Goal: Task Accomplishment & Management: Complete application form

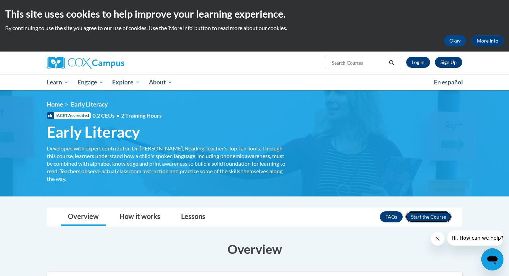
click at [418, 219] on button "Enroll" at bounding box center [428, 216] width 46 height 11
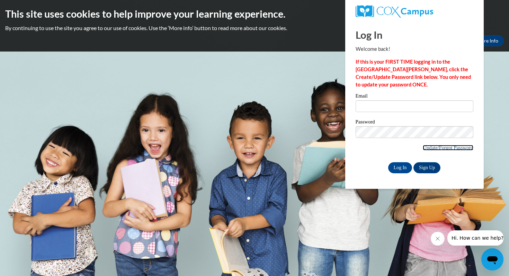
click at [432, 148] on link "Update/Forgot Password" at bounding box center [448, 148] width 50 height 6
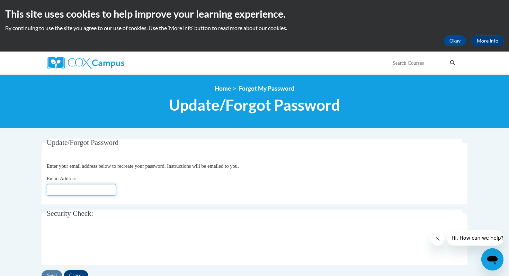
click at [96, 191] on input "Email Address" at bounding box center [81, 190] width 69 height 12
click at [103, 191] on input "Maldihr1@students.kennesa.edu" at bounding box center [81, 190] width 69 height 12
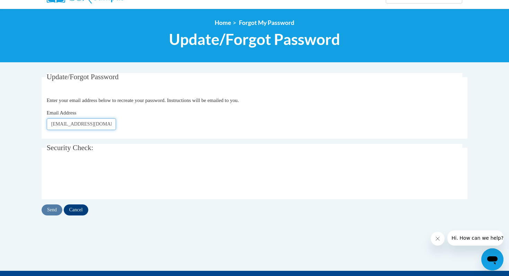
scroll to position [83, 0]
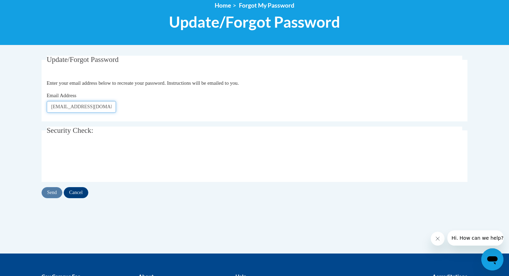
type input "[EMAIL_ADDRESS][DOMAIN_NAME]"
click at [55, 191] on input "Send" at bounding box center [52, 192] width 21 height 11
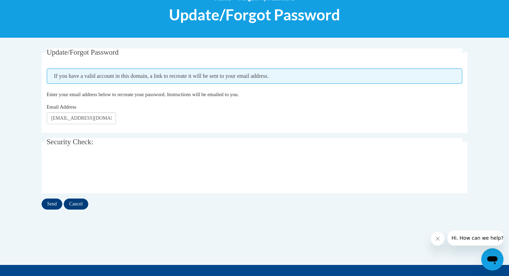
scroll to position [94, 0]
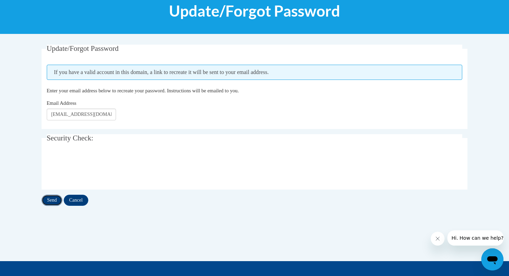
click at [46, 200] on input "Send" at bounding box center [52, 200] width 21 height 11
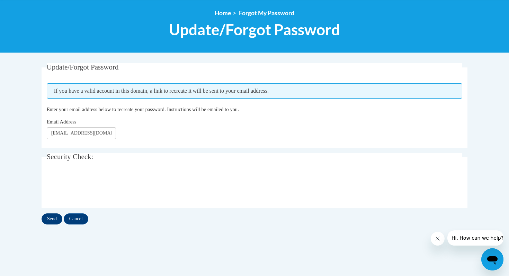
scroll to position [76, 0]
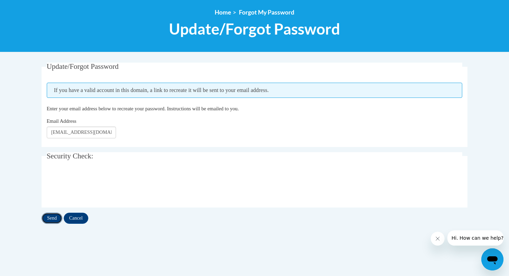
click at [58, 220] on input "Send" at bounding box center [52, 218] width 21 height 11
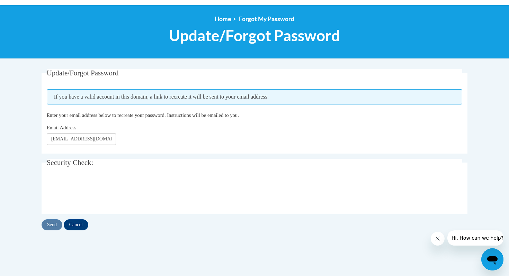
scroll to position [70, 0]
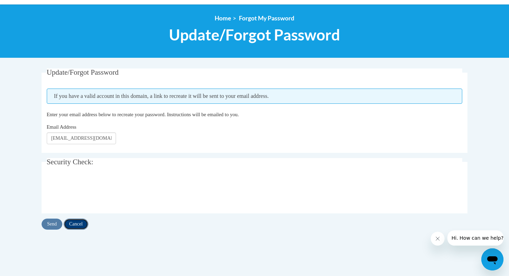
click at [77, 225] on input "Cancel" at bounding box center [76, 224] width 25 height 11
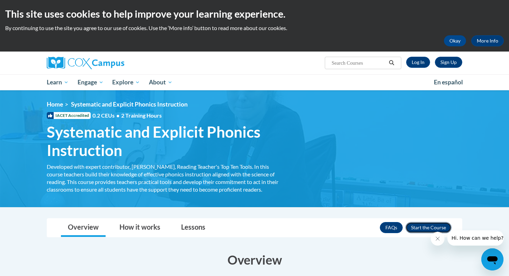
click at [424, 226] on button "Enroll" at bounding box center [428, 227] width 46 height 11
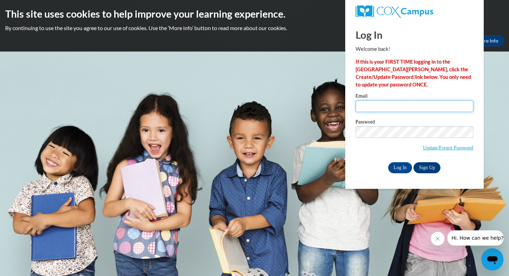
click at [380, 108] on input "Email" at bounding box center [414, 106] width 118 height 12
type input "maldihr1@students.kennesaw.edu"
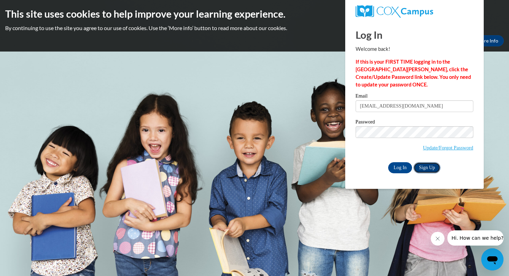
click at [432, 170] on link "Sign Up" at bounding box center [426, 167] width 27 height 11
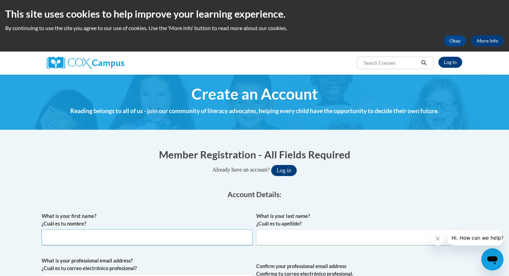
click at [149, 240] on input "What is your first name? ¿Cuál es tu nombre?" at bounding box center [147, 237] width 211 height 16
type input "[PERSON_NAME]"
type input "Aldihri"
type input "[EMAIL_ADDRESS][DOMAIN_NAME]"
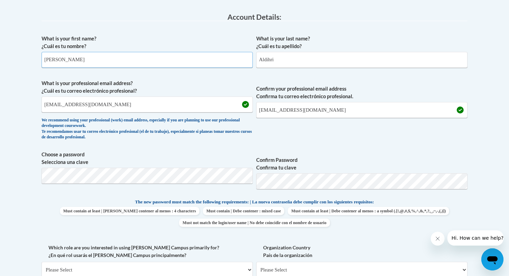
scroll to position [184, 0]
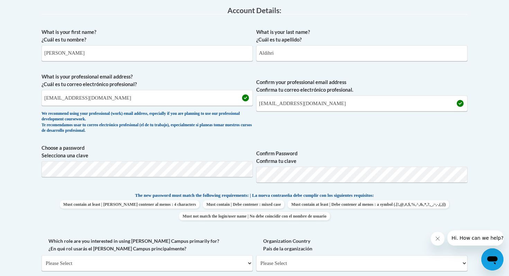
click at [308, 185] on span "Confirm Password Confirma tu clave" at bounding box center [361, 166] width 211 height 44
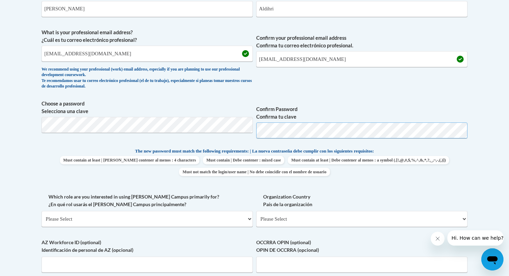
scroll to position [240, 0]
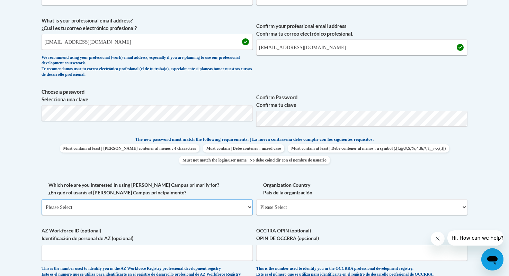
click at [203, 206] on select "Please Select College/University | Colegio/Universidad Community/Nonprofit Part…" at bounding box center [147, 207] width 211 height 16
select select "5a18ea06-2b54-4451-96f2-d152daf9eac5"
click at [42, 199] on select "Please Select College/University | Colegio/Universidad Community/Nonprofit Part…" at bounding box center [147, 207] width 211 height 16
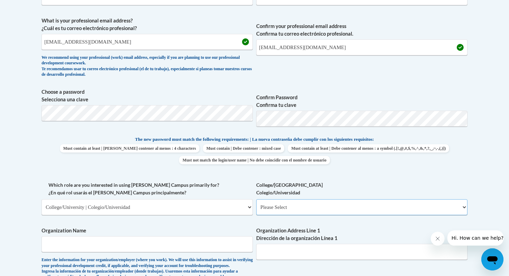
click at [278, 213] on select "Please Select College/University Staff | Empleado universitario College/Univers…" at bounding box center [361, 207] width 211 height 16
click at [211, 209] on select "Please Select College/University | Colegio/Universidad Community/Nonprofit Part…" at bounding box center [147, 207] width 211 height 16
click at [286, 210] on select "Please Select College/University Staff | Empleado universitario College/Univers…" at bounding box center [361, 207] width 211 height 16
select select "99b32b07-cffc-426c-8bf6-0cd77760d84b"
click at [256, 199] on select "Please Select College/University Staff | Empleado universitario College/Univers…" at bounding box center [361, 207] width 211 height 16
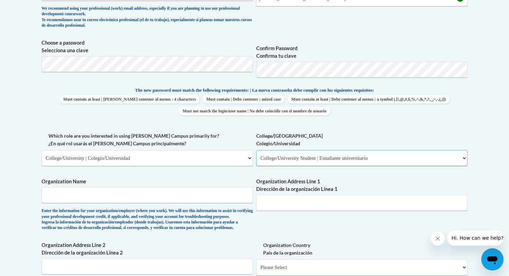
scroll to position [295, 0]
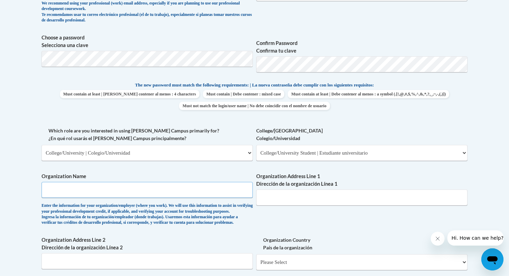
click at [142, 188] on input "Organization Name" at bounding box center [147, 190] width 211 height 16
type input "kennesaw state university"
click at [308, 196] on input "Organization Address Line 1 Dirección de la organización Línea 1" at bounding box center [361, 198] width 211 height 16
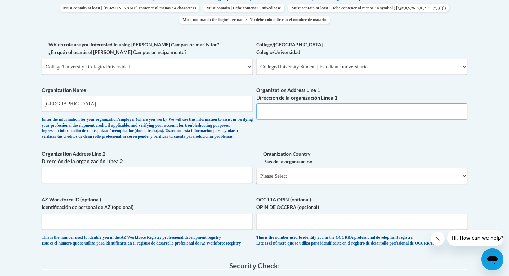
scroll to position [404, 0]
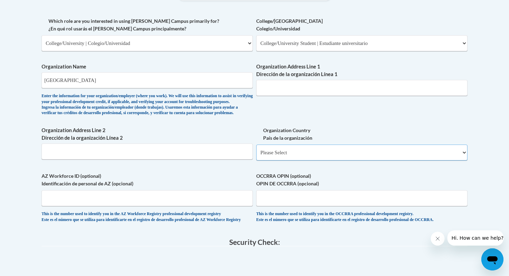
click at [283, 160] on select "Please Select United States | Estados Unidos Outside of the United States | Fue…" at bounding box center [361, 153] width 211 height 16
select select "ad49bcad-a171-4b2e-b99c-48b446064914"
click at [256, 156] on select "Please Select United States | Estados Unidos Outside of the United States | Fue…" at bounding box center [361, 153] width 211 height 16
select select
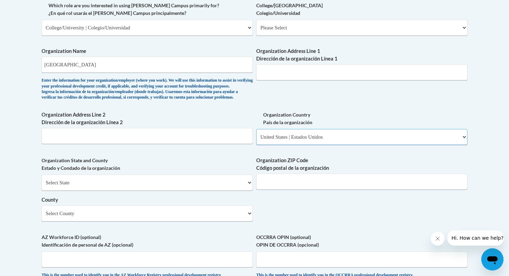
scroll to position [420, 0]
click at [174, 190] on select "Select State Alabama Alaska Arizona Arkansas California Colorado Connecticut De…" at bounding box center [147, 182] width 211 height 16
select select "Georgia"
click at [42, 186] on select "Select State Alabama Alaska Arizona Arkansas California Colorado Connecticut De…" at bounding box center [147, 182] width 211 height 16
click at [281, 189] on input "Organization ZIP Code Código postal de la organización" at bounding box center [361, 181] width 211 height 16
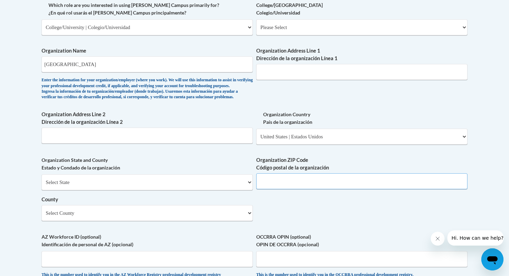
type input "30144"
type input "4295 farmbrook ln"
click at [92, 221] on select "Select County Appling Atkinson Bacon Baker Baldwin Banks Barrow Bartow Ben Hill…" at bounding box center [147, 213] width 211 height 16
select select "Cobb"
click at [42, 217] on select "Select County Appling Atkinson Bacon Baker Baldwin Banks Barrow Bartow Ben Hill…" at bounding box center [147, 213] width 211 height 16
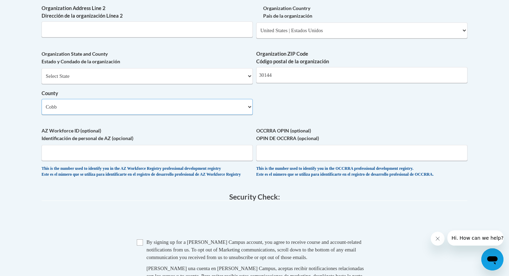
scroll to position [534, 0]
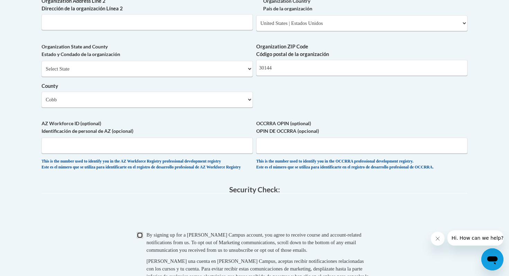
click at [139, 238] on input "Checkbox" at bounding box center [140, 235] width 6 height 6
checkbox input "true"
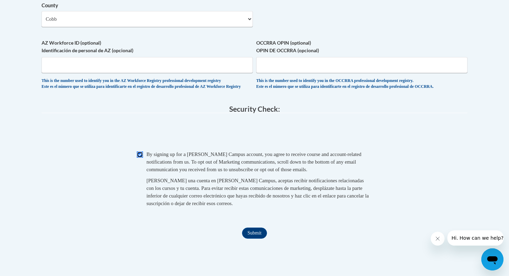
scroll to position [676, 0]
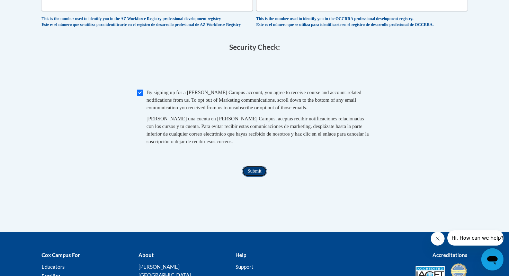
click at [253, 177] on input "Submit" at bounding box center [254, 171] width 25 height 11
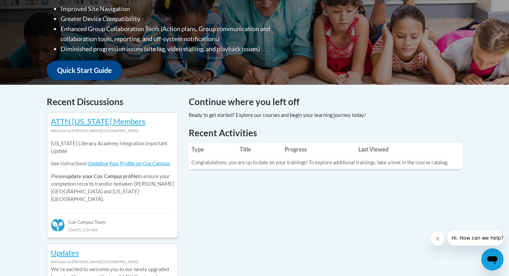
scroll to position [210, 0]
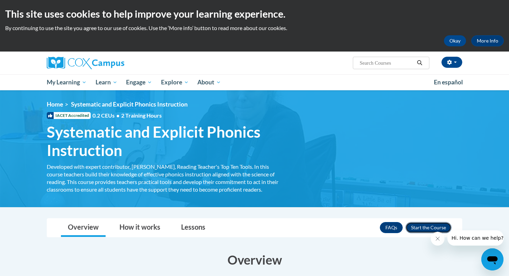
click at [427, 227] on button "Enroll" at bounding box center [428, 227] width 46 height 11
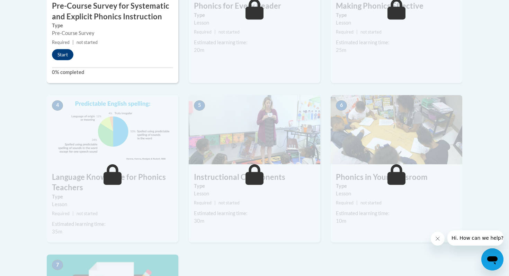
scroll to position [230, 0]
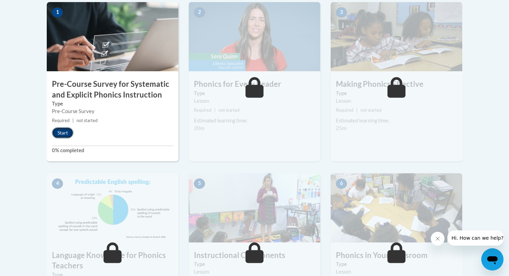
click at [69, 134] on button "Start" at bounding box center [62, 132] width 21 height 11
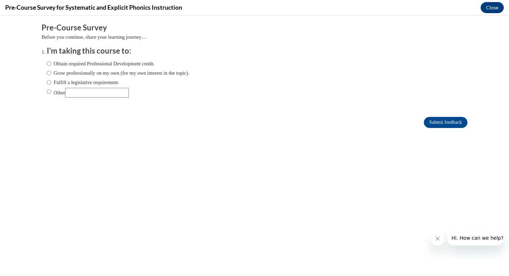
scroll to position [0, 0]
click at [118, 64] on label "Obtain required Professional Development credit." at bounding box center [101, 64] width 108 height 8
click at [51, 64] on input "Obtain required Professional Development credit." at bounding box center [49, 64] width 4 height 8
radio input "true"
click at [443, 123] on input "Submit feedback" at bounding box center [446, 122] width 44 height 11
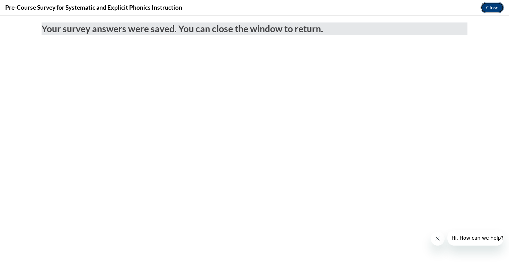
click at [494, 4] on button "Close" at bounding box center [491, 7] width 23 height 11
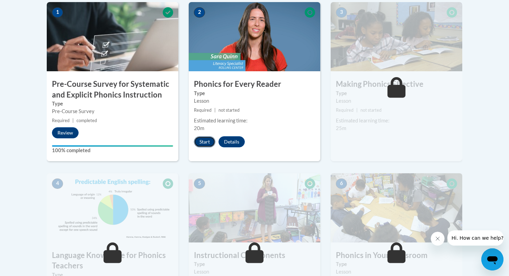
click at [207, 141] on button "Start" at bounding box center [204, 141] width 21 height 11
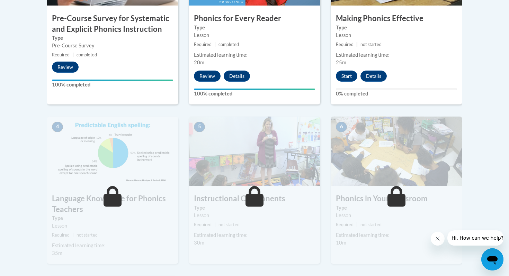
scroll to position [295, 0]
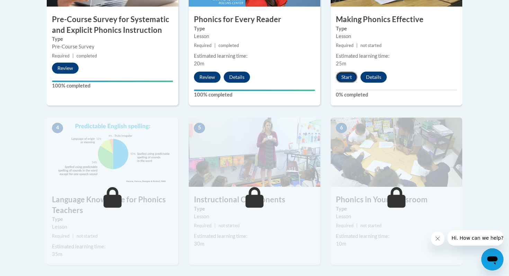
click at [352, 77] on button "Start" at bounding box center [346, 77] width 21 height 11
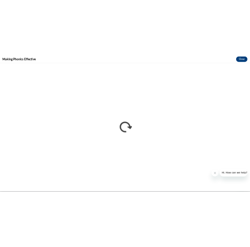
scroll to position [0, 0]
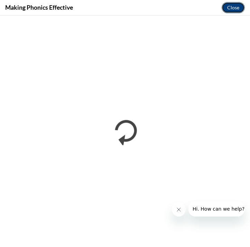
click at [237, 4] on button "Close" at bounding box center [233, 7] width 23 height 11
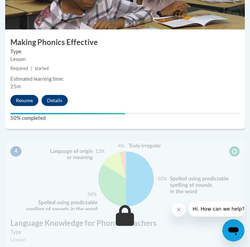
scroll to position [630, 0]
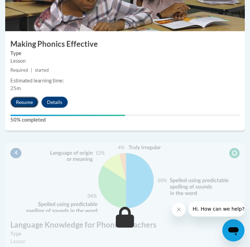
click at [22, 100] on button "Resume" at bounding box center [24, 102] width 28 height 11
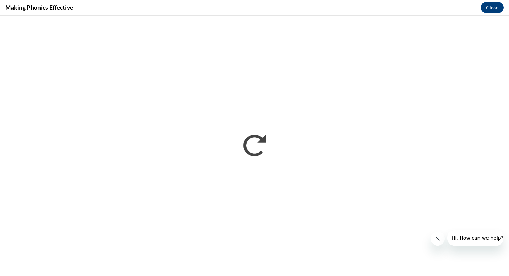
scroll to position [0, 0]
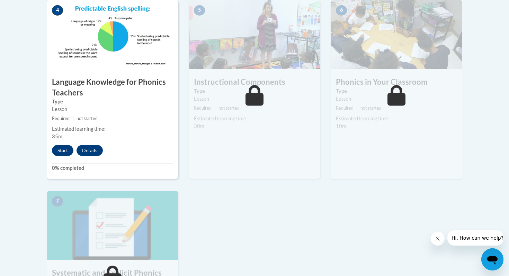
scroll to position [414, 0]
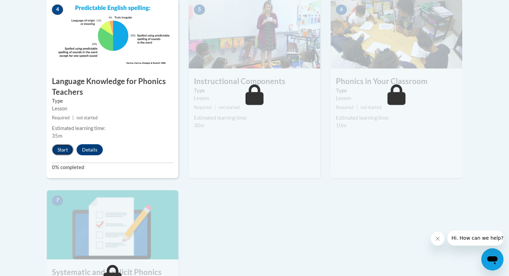
click at [60, 151] on button "Start" at bounding box center [62, 149] width 21 height 11
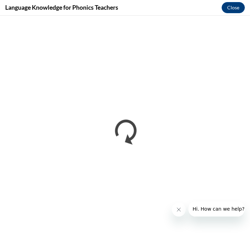
scroll to position [0, 0]
click at [216, 206] on span "Hi. How can we help?" at bounding box center [219, 209] width 52 height 6
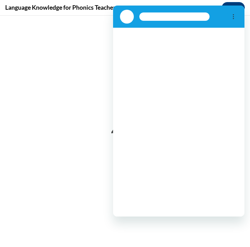
click at [217, 209] on div "Loading conversation" at bounding box center [179, 122] width 132 height 189
click at [207, 9] on section at bounding box center [179, 17] width 132 height 22
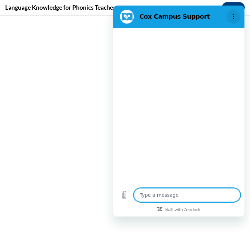
click at [229, 18] on button "Options menu" at bounding box center [234, 17] width 14 height 14
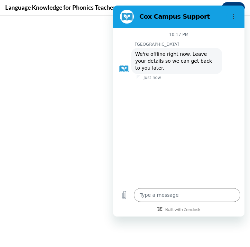
click at [211, 0] on div "Language Knowledge for Phonics Teachers Close" at bounding box center [125, 8] width 250 height 16
type textarea "x"
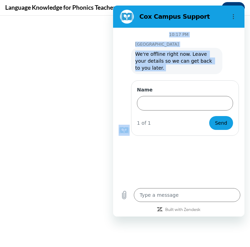
drag, startPoint x: 206, startPoint y: 12, endPoint x: 207, endPoint y: 81, distance: 68.5
click at [207, 81] on div "Cox Campus Support 10:17 PM Cox Campus Cox Campus says: We're offline right now…" at bounding box center [179, 111] width 132 height 211
click at [198, 29] on div "10:17 PM Cox Campus Cox Campus says: We're offline right now. Leave your detail…" at bounding box center [179, 106] width 132 height 156
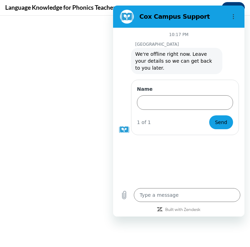
click at [177, 18] on h2 "Cox Campus Support" at bounding box center [181, 16] width 84 height 8
click at [136, 142] on div "10:17 PM Cox Campus Cox Campus says: We're offline right now. Leave your detail…" at bounding box center [179, 106] width 132 height 156
click at [152, 189] on textarea at bounding box center [187, 195] width 107 height 14
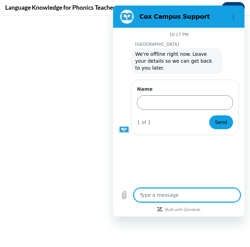
type textarea "n"
type textarea "x"
type textarea "ne"
type textarea "x"
type textarea "nev"
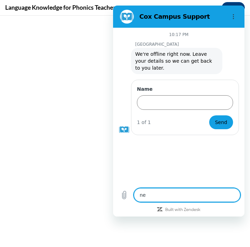
type textarea "x"
type textarea "neve"
type textarea "x"
type textarea "never"
type textarea "x"
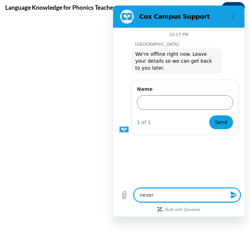
type textarea "neverm"
type textarea "x"
type textarea "nevermi"
type textarea "x"
type textarea "nevermin"
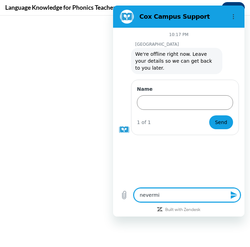
type textarea "x"
type textarea "nevermind"
type textarea "x"
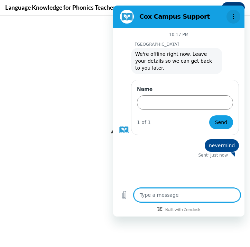
click at [233, 15] on icon "Options menu" at bounding box center [234, 17] width 6 height 6
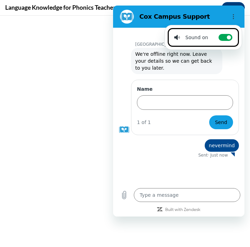
click at [225, 42] on li "Sound on Toggle sound notifications" at bounding box center [203, 37] width 71 height 19
checkbox input "false"
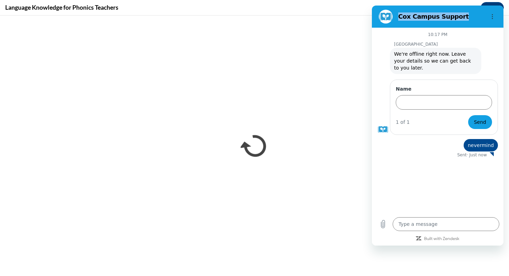
drag, startPoint x: 457, startPoint y: 9, endPoint x: 467, endPoint y: 27, distance: 20.6
click at [467, 27] on section "Cox Campus Support" at bounding box center [438, 17] width 132 height 22
drag, startPoint x: 426, startPoint y: 18, endPoint x: 413, endPoint y: 18, distance: 13.2
click at [413, 18] on h2 "Cox Campus Support" at bounding box center [440, 16] width 84 height 8
click at [389, 12] on figure at bounding box center [386, 17] width 14 height 14
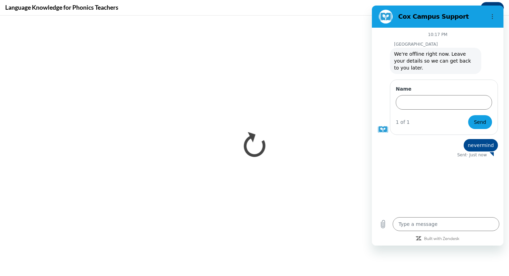
click at [387, 19] on figure at bounding box center [386, 17] width 14 height 14
click at [386, 221] on icon "Upload file" at bounding box center [383, 224] width 8 height 8
drag, startPoint x: 463, startPoint y: 16, endPoint x: 463, endPoint y: 51, distance: 35.3
click at [463, 51] on div "Cox Campus Support 10:17 PM Cox Campus Cox Campus says: We're offline right now…" at bounding box center [438, 126] width 132 height 240
click at [445, 51] on span "We're offline right now. Leave your details so we can get back to you later." at bounding box center [435, 61] width 83 height 21
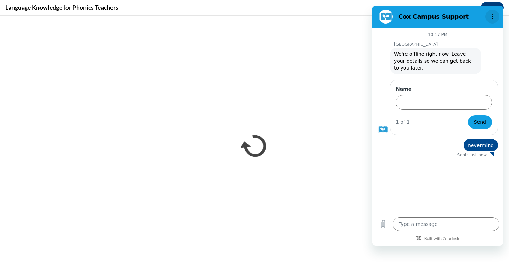
click at [493, 16] on icon "Options menu" at bounding box center [492, 17] width 6 height 6
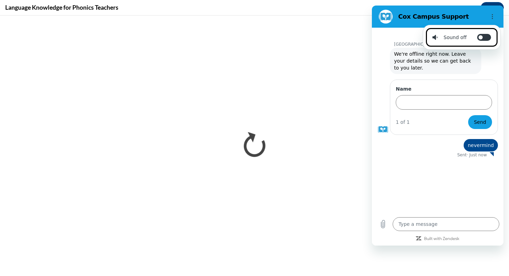
click at [414, 147] on div "says: nevermind" at bounding box center [435, 143] width 126 height 17
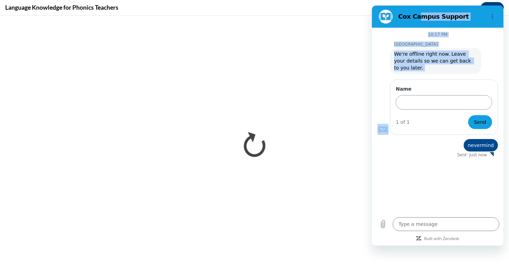
drag, startPoint x: 418, startPoint y: 19, endPoint x: 425, endPoint y: 95, distance: 75.8
click at [425, 95] on div "Cox Campus Support 10:17 PM Cox Campus Cox Campus says: We're offline right now…" at bounding box center [438, 126] width 132 height 240
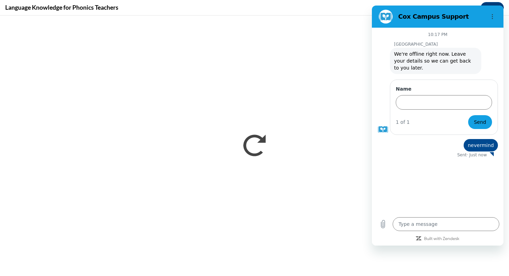
click at [425, 153] on div "Sent · Just now" at bounding box center [433, 155] width 122 height 6
click at [382, 224] on icon "Upload file" at bounding box center [383, 224] width 4 height 8
drag, startPoint x: 459, startPoint y: 18, endPoint x: 462, endPoint y: 30, distance: 13.2
click at [462, 31] on div "Cox Campus Support 10:17 PM Cox Campus Cox Campus says: We're offline right now…" at bounding box center [438, 126] width 132 height 240
click at [451, 221] on textarea at bounding box center [445, 224] width 107 height 14
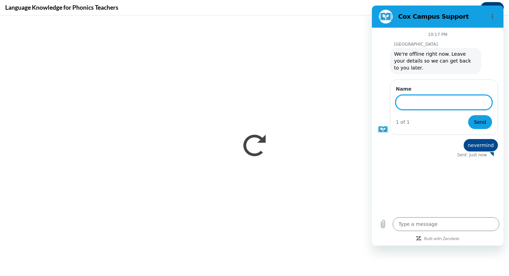
click at [437, 102] on input "Name" at bounding box center [444, 102] width 96 height 15
type input "gggg"
click at [468, 115] on button "Send" at bounding box center [480, 122] width 24 height 14
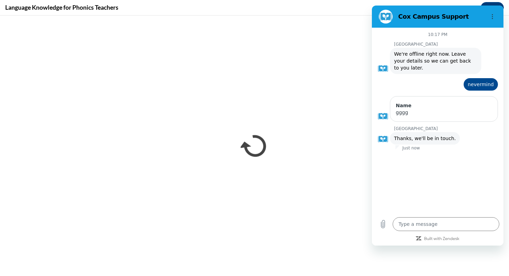
drag, startPoint x: 441, startPoint y: 21, endPoint x: 469, endPoint y: 23, distance: 28.1
click at [469, 23] on div "Cox Campus Support" at bounding box center [429, 17] width 107 height 14
click at [492, 16] on circle "Options menu" at bounding box center [492, 16] width 1 height 1
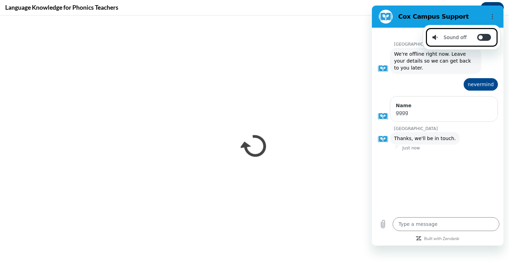
type textarea "x"
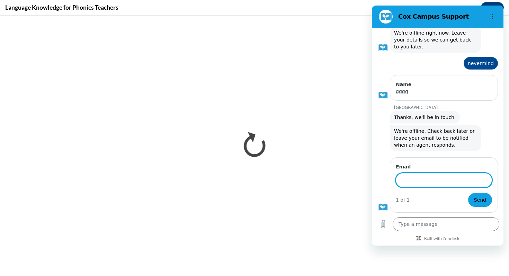
click at [453, 85] on div "10:17 PM Cox Campus Cox Campus says: We're offline right now. Leave your detail…" at bounding box center [438, 121] width 132 height 186
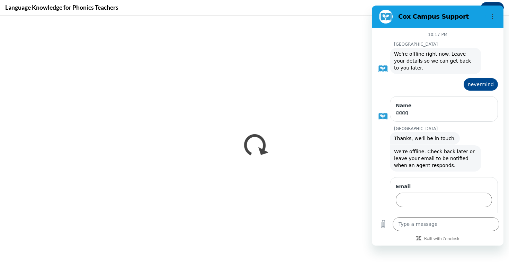
click at [399, 14] on h2 "Cox Campus Support" at bounding box center [440, 16] width 84 height 8
click at [403, 62] on span "We're offline right now. Leave your details so we can get back to you later." at bounding box center [435, 61] width 83 height 21
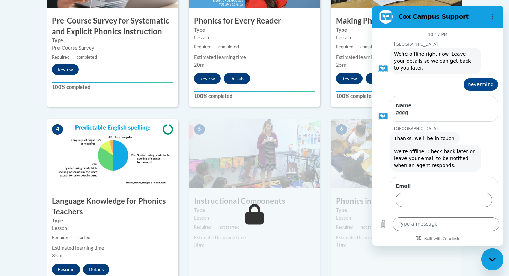
scroll to position [20, 0]
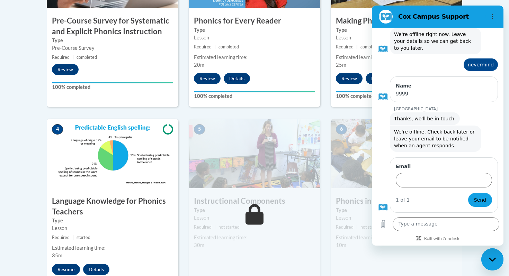
click at [129, 158] on img at bounding box center [113, 153] width 132 height 69
click at [469, 15] on h2 "Cox Campus Support" at bounding box center [440, 16] width 84 height 8
click at [453, 81] on div "Name gggg" at bounding box center [444, 89] width 108 height 26
click at [422, 74] on div "10:17 PM Cox Campus Cox Campus says: We're offline right now. Leave your detail…" at bounding box center [438, 121] width 132 height 186
click at [419, 80] on div "Name gggg" at bounding box center [444, 89] width 108 height 26
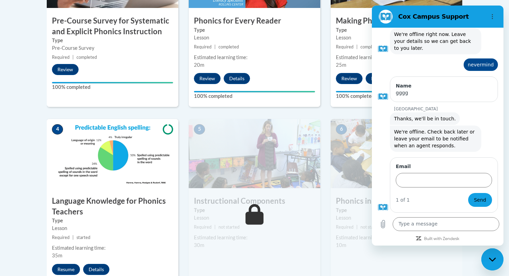
click at [493, 264] on div "Close messaging window" at bounding box center [492, 259] width 21 height 21
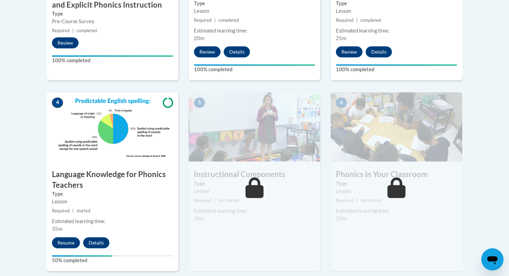
scroll to position [321, 0]
click at [120, 144] on img at bounding box center [113, 126] width 132 height 69
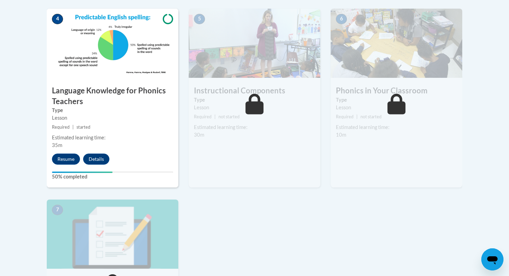
scroll to position [394, 0]
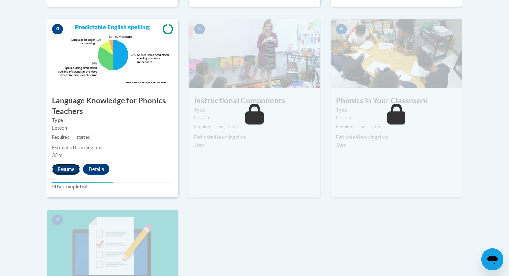
click at [66, 169] on button "Resume" at bounding box center [66, 169] width 28 height 11
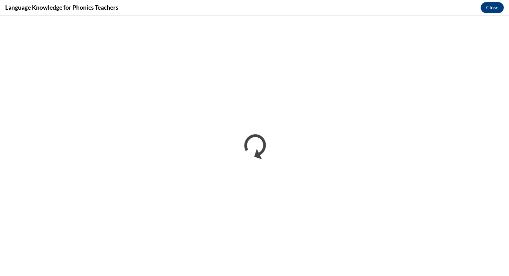
scroll to position [0, 0]
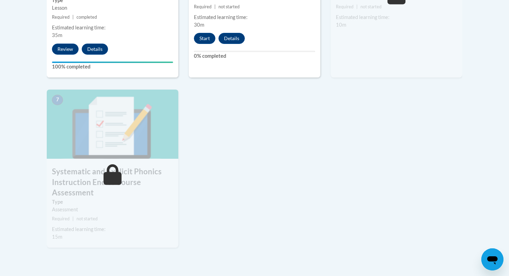
scroll to position [472, 0]
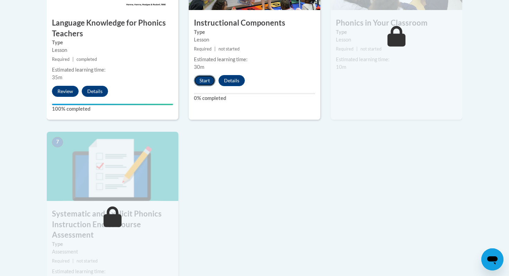
click at [201, 79] on button "Start" at bounding box center [204, 80] width 21 height 11
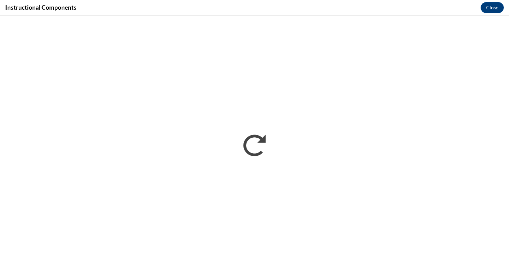
scroll to position [0, 0]
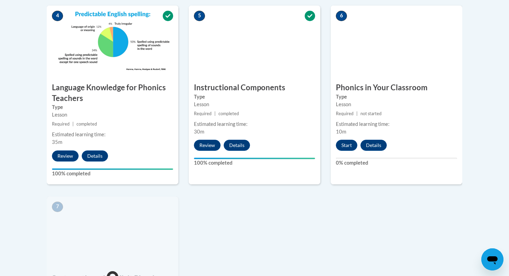
scroll to position [412, 0]
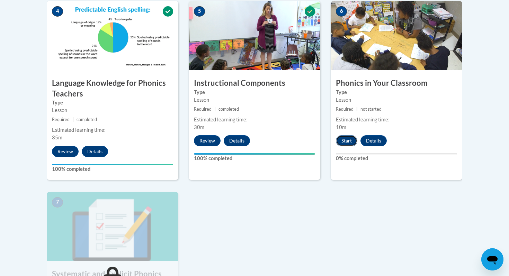
click at [347, 140] on button "Start" at bounding box center [346, 140] width 21 height 11
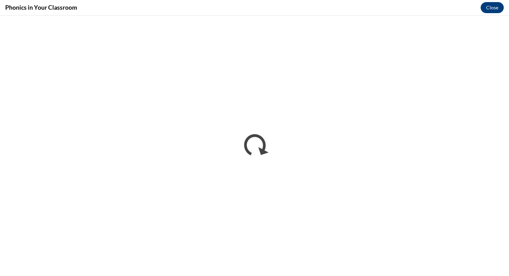
scroll to position [0, 0]
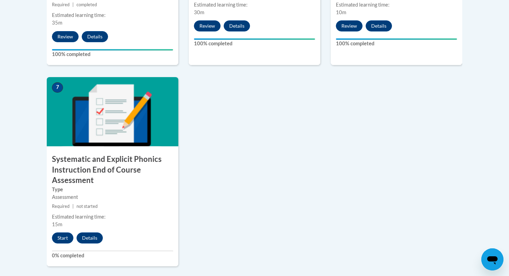
scroll to position [525, 0]
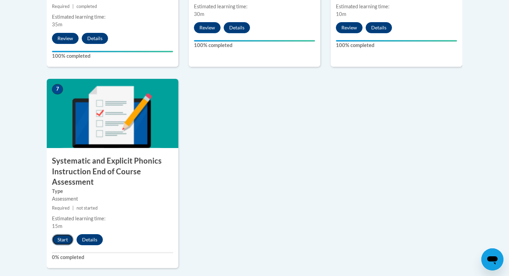
click at [64, 242] on button "Start" at bounding box center [62, 239] width 21 height 11
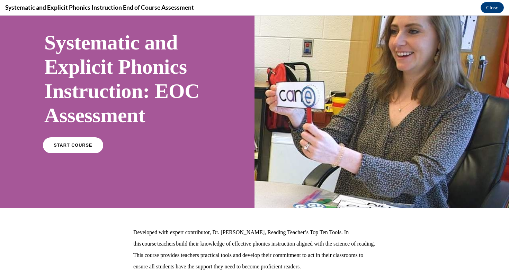
scroll to position [96, 0]
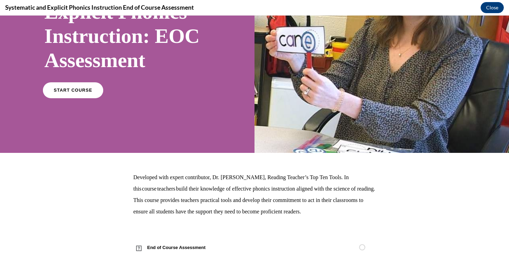
click at [65, 96] on link "START COURSE" at bounding box center [73, 90] width 60 height 16
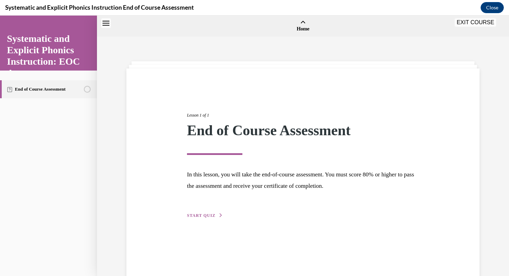
scroll to position [21, 0]
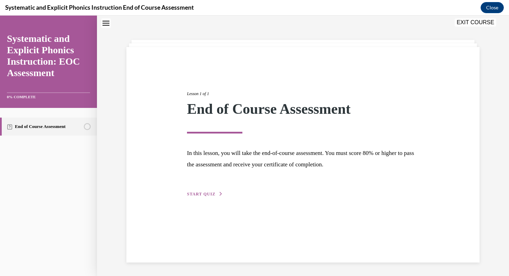
click at [201, 194] on span "START QUIZ" at bounding box center [201, 194] width 28 height 5
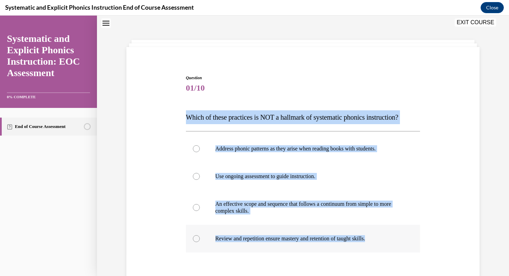
drag, startPoint x: 182, startPoint y: 117, endPoint x: 378, endPoint y: 240, distance: 231.0
click at [378, 240] on div "Question 01/10 Which of these practices is NOT a hallmark of systematic phonics…" at bounding box center [303, 196] width 356 height 284
copy div "Which of these practices is NOT a hallmark of systematic phonics instruction? A…"
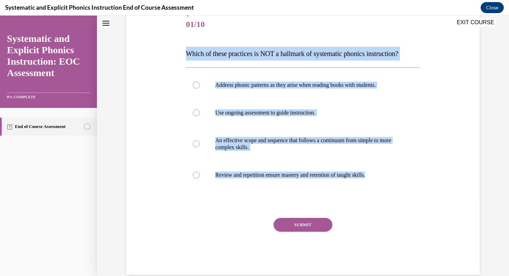
scroll to position [88, 0]
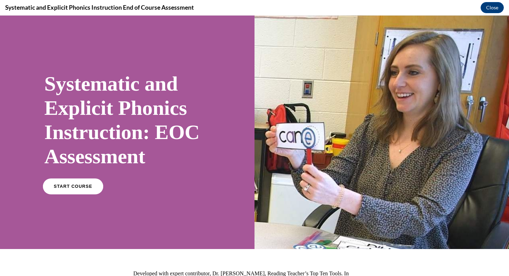
click at [65, 189] on link "START COURSE" at bounding box center [73, 187] width 60 height 16
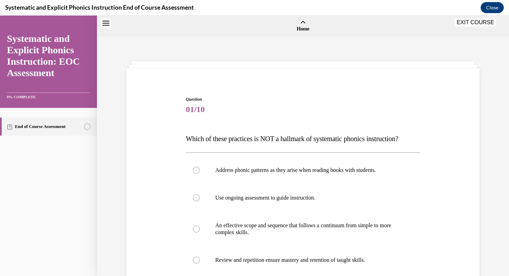
scroll to position [21, 0]
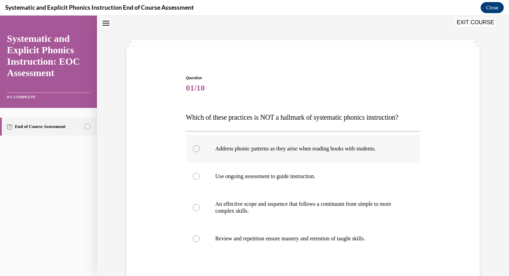
click at [257, 151] on p "Address phonic patterns as they arise when reading books with students." at bounding box center [309, 148] width 188 height 7
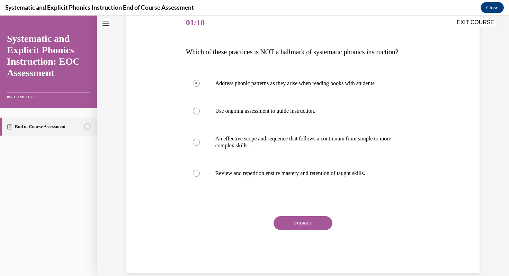
click at [293, 227] on button "SUBMIT" at bounding box center [302, 223] width 59 height 14
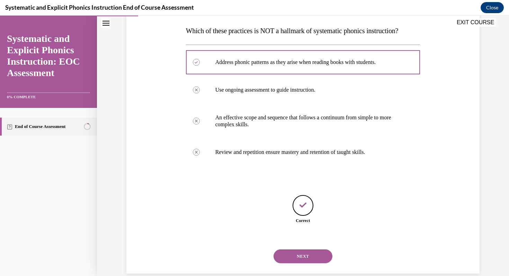
scroll to position [119, 0]
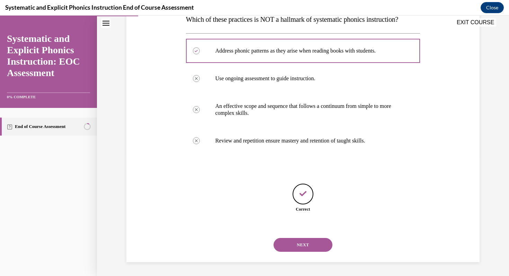
click at [298, 242] on button "NEXT" at bounding box center [302, 245] width 59 height 14
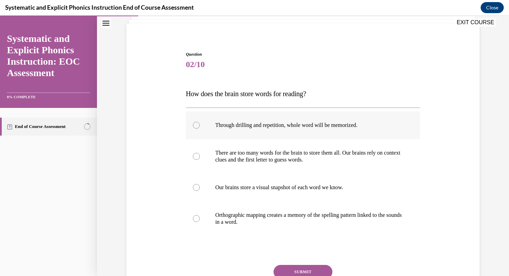
scroll to position [48, 0]
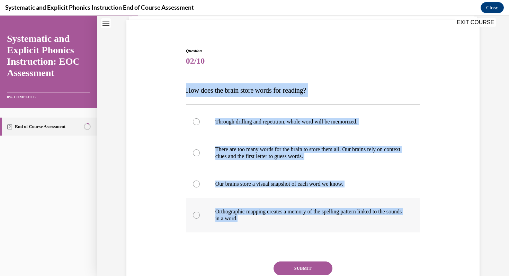
drag, startPoint x: 183, startPoint y: 89, endPoint x: 279, endPoint y: 220, distance: 162.7
click at [279, 220] on div "Question 02/10 How does the brain store words for reading? Through drilling and…" at bounding box center [303, 172] width 356 height 291
copy div "How does the brain store words for reading? Through drilling and repetition, wh…"
click at [265, 207] on div at bounding box center [303, 215] width 234 height 35
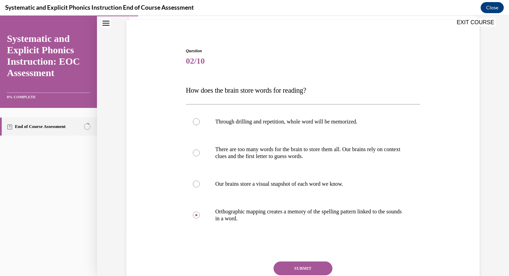
click at [291, 262] on button "SUBMIT" at bounding box center [302, 269] width 59 height 14
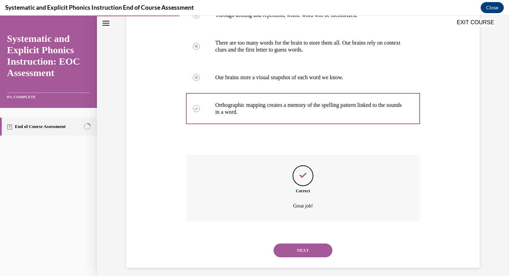
scroll to position [161, 0]
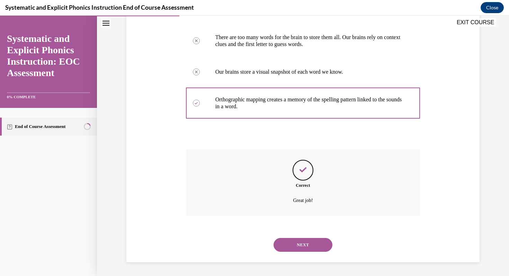
click at [298, 244] on button "NEXT" at bounding box center [302, 245] width 59 height 14
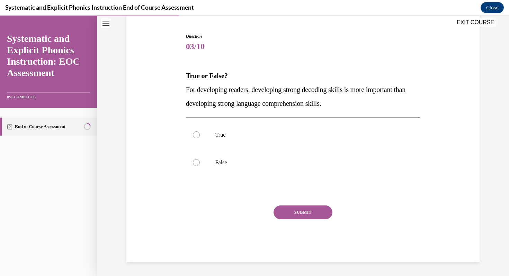
scroll to position [63, 0]
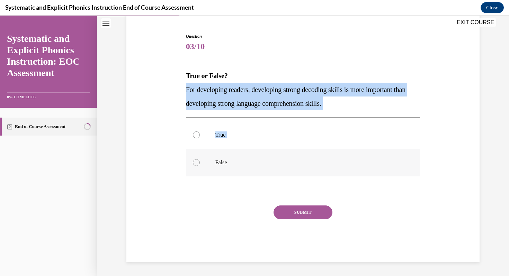
drag, startPoint x: 182, startPoint y: 91, endPoint x: 239, endPoint y: 172, distance: 98.3
click at [239, 172] on div "Question 03/10 True or False? For developing readers, developing strong decodin…" at bounding box center [303, 137] width 356 height 250
click at [185, 85] on div "Question 03/10 True or False? For developing readers, developing strong decodin…" at bounding box center [303, 142] width 238 height 239
drag, startPoint x: 185, startPoint y: 74, endPoint x: 228, endPoint y: 163, distance: 98.4
click at [228, 163] on div "Question 03/10 True or False? For developing readers, developing strong decodin…" at bounding box center [303, 142] width 238 height 239
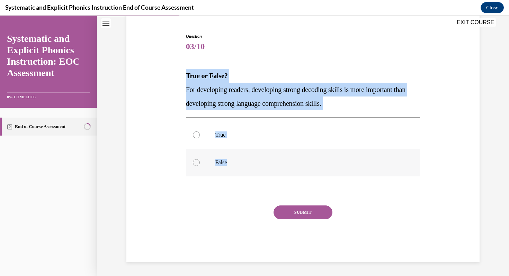
copy div "True or False? For developing readers, developing strong decoding skills is mor…"
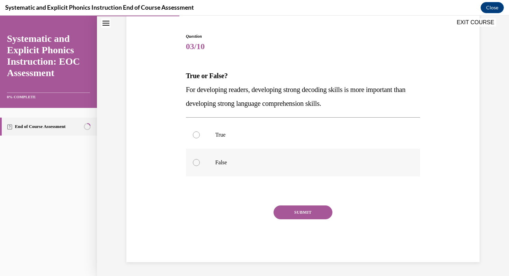
click at [218, 161] on p "False" at bounding box center [309, 162] width 188 height 7
click at [293, 215] on button "SUBMIT" at bounding box center [302, 213] width 59 height 14
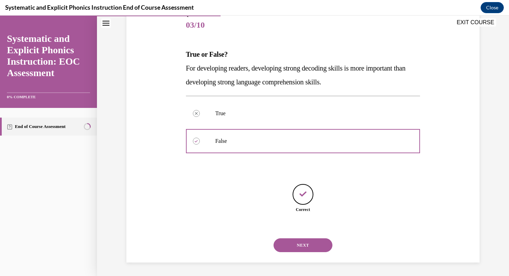
scroll to position [85, 0]
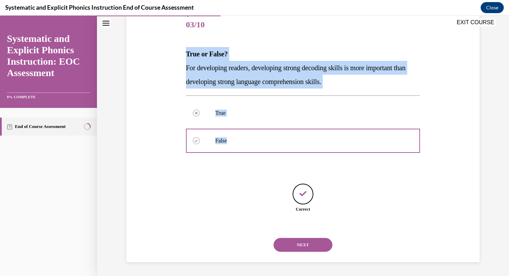
drag, startPoint x: 183, startPoint y: 52, endPoint x: 231, endPoint y: 142, distance: 101.9
click at [231, 142] on div "Question 03/10 True or False? For developing readers, developing strong decodin…" at bounding box center [303, 127] width 356 height 272
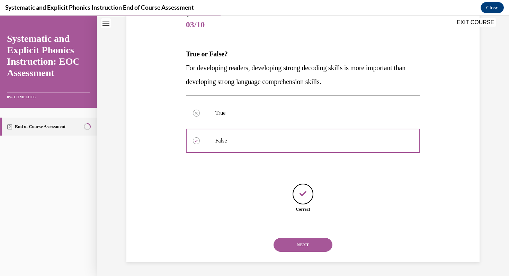
click at [215, 210] on div "Correct" at bounding box center [303, 209] width 234 height 6
click at [300, 241] on button "NEXT" at bounding box center [302, 245] width 59 height 14
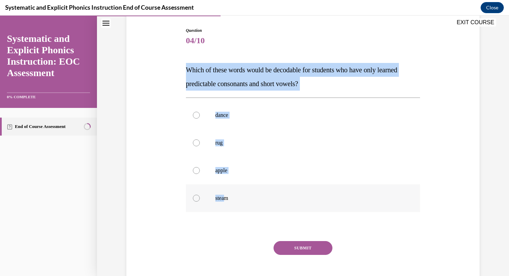
scroll to position [70, 0]
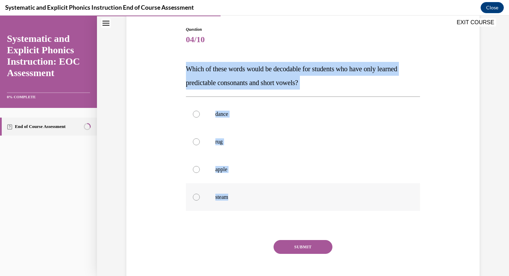
drag, startPoint x: 184, startPoint y: 58, endPoint x: 239, endPoint y: 196, distance: 148.6
click at [239, 196] on div "Question 04/10 Which of these words would be decodable for students who have on…" at bounding box center [303, 156] width 238 height 281
copy div "Which of these words would be decodable for students who have only learned pred…"
click at [233, 143] on p "rug" at bounding box center [309, 141] width 188 height 7
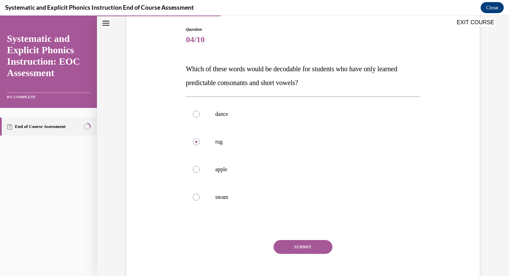
click at [286, 244] on button "SUBMIT" at bounding box center [302, 247] width 59 height 14
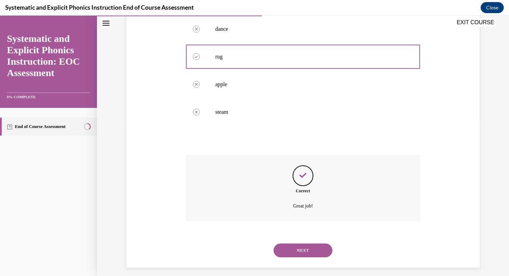
scroll to position [161, 0]
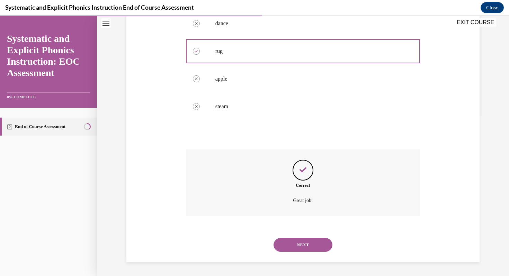
click at [297, 245] on button "NEXT" at bounding box center [302, 245] width 59 height 14
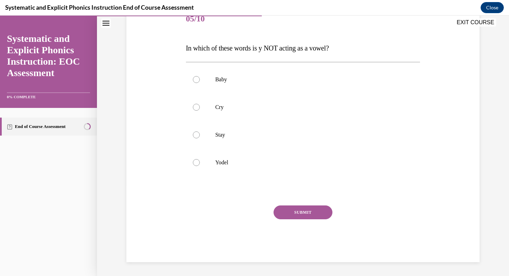
scroll to position [77, 0]
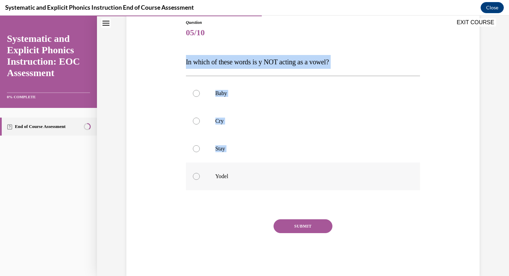
drag, startPoint x: 185, startPoint y: 57, endPoint x: 236, endPoint y: 181, distance: 134.3
click at [236, 181] on div "Question 05/10 In which of these words is y NOT acting as a vowel? Baby Cry Sta…" at bounding box center [303, 142] width 238 height 267
click at [236, 181] on div at bounding box center [303, 177] width 234 height 28
drag, startPoint x: 181, startPoint y: 62, endPoint x: 229, endPoint y: 177, distance: 125.0
click at [229, 177] on div "Question 05/10 In which of these words is y NOT acting as a vowel? Baby Cry Sta…" at bounding box center [303, 138] width 356 height 278
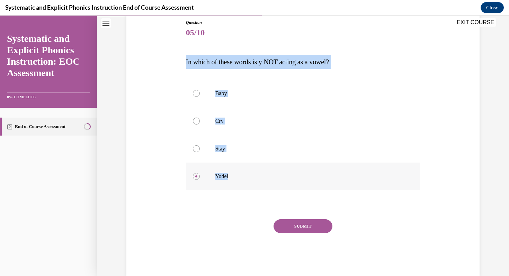
copy div "In which of these words is y NOT acting as a vowel? Baby Cry Stay Yodel"
click at [229, 173] on p "Yodel" at bounding box center [309, 176] width 188 height 7
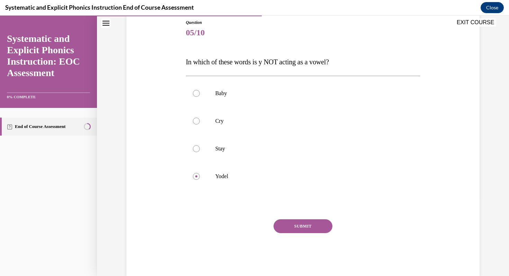
click at [301, 221] on button "SUBMIT" at bounding box center [302, 226] width 59 height 14
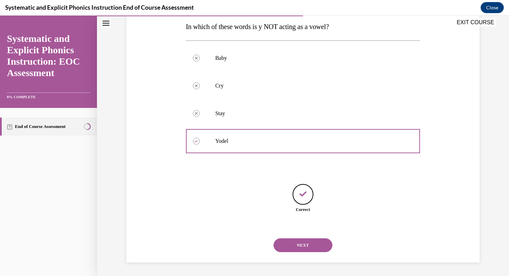
scroll to position [112, 0]
click at [298, 243] on button "NEXT" at bounding box center [302, 245] width 59 height 14
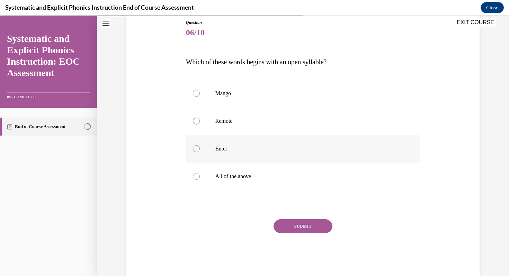
scroll to position [91, 0]
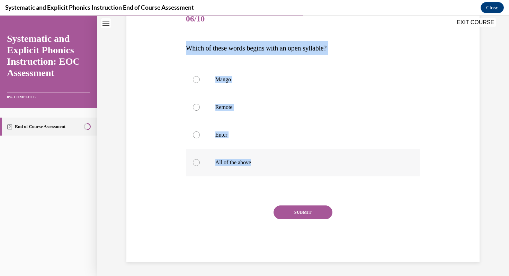
drag, startPoint x: 184, startPoint y: 57, endPoint x: 255, endPoint y: 164, distance: 128.2
click at [255, 164] on div "Question 06/10 Which of these words begins with an open syllable? Mango Remote …" at bounding box center [303, 128] width 238 height 267
copy div "Which of these words begins with an open syllable? Mango Remote Enter All of th…"
click at [231, 142] on div at bounding box center [303, 135] width 234 height 28
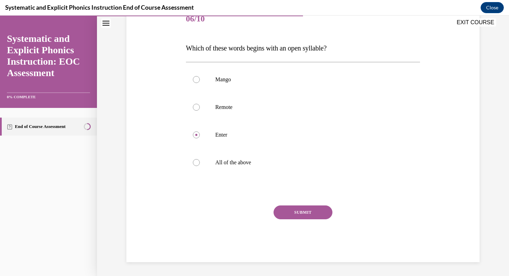
click at [304, 217] on button "SUBMIT" at bounding box center [302, 213] width 59 height 14
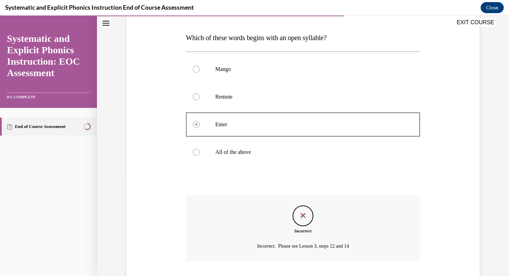
scroll to position [99, 0]
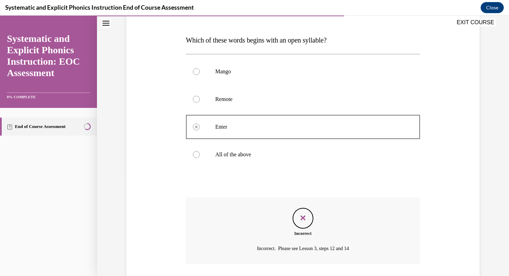
click at [240, 102] on p "Remote" at bounding box center [309, 99] width 188 height 7
click at [216, 100] on p "Remote" at bounding box center [309, 99] width 188 height 7
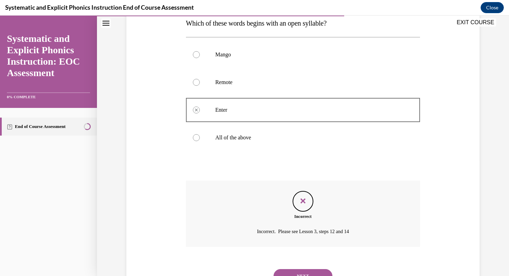
scroll to position [147, 0]
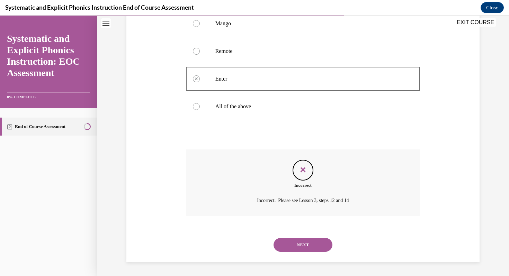
click at [309, 245] on button "NEXT" at bounding box center [302, 245] width 59 height 14
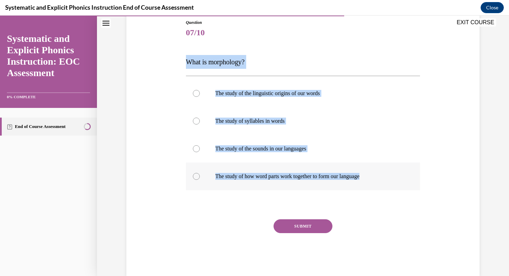
drag, startPoint x: 187, startPoint y: 61, endPoint x: 378, endPoint y: 178, distance: 224.2
click at [378, 178] on div "Question 07/10 What is morphology? The study of the linguistic origins of our w…" at bounding box center [303, 147] width 234 height 257
copy div "What is morphology? The study of the linguistic origins of our words The study …"
click at [266, 179] on p "The study of how word parts work together to form our language" at bounding box center [309, 176] width 188 height 7
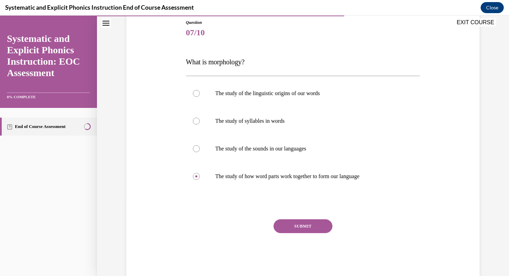
click at [289, 220] on button "SUBMIT" at bounding box center [302, 226] width 59 height 14
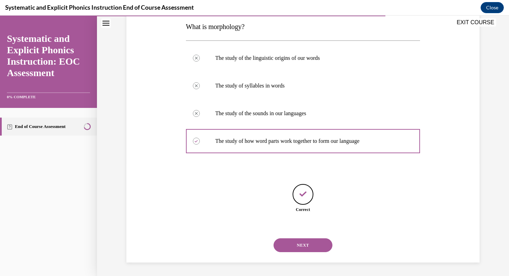
scroll to position [112, 0]
click at [302, 248] on button "NEXT" at bounding box center [302, 245] width 59 height 14
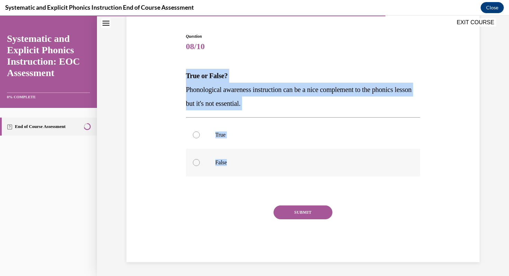
drag, startPoint x: 186, startPoint y: 73, endPoint x: 230, endPoint y: 163, distance: 100.1
click at [230, 163] on div "Question 08/10 True or False? Phonological awareness instruction can be a nice …" at bounding box center [303, 147] width 234 height 229
copy div "True or False? Phonological awareness instruction can be a nice complement to t…"
click at [223, 163] on p "False" at bounding box center [309, 162] width 188 height 7
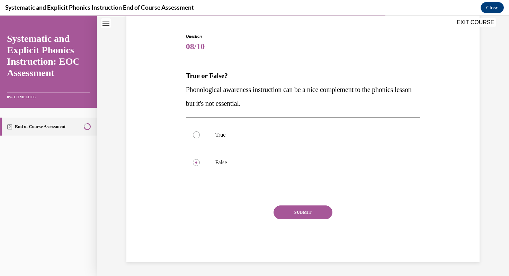
click at [299, 215] on button "SUBMIT" at bounding box center [302, 213] width 59 height 14
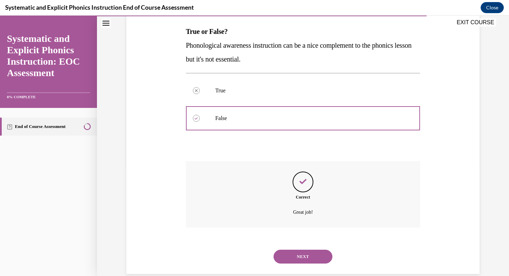
scroll to position [98, 0]
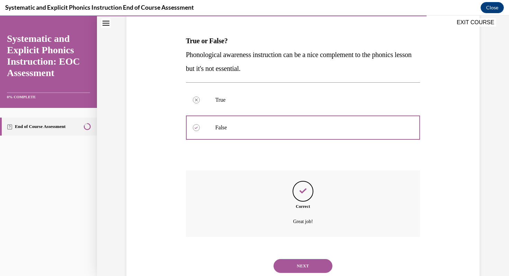
click at [304, 265] on button "NEXT" at bounding box center [302, 266] width 59 height 14
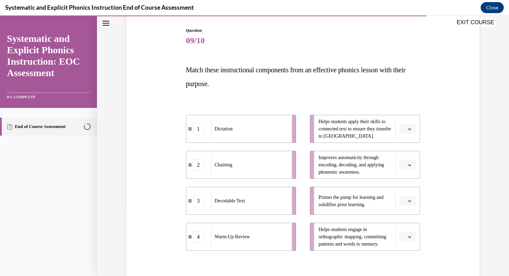
scroll to position [68, 0]
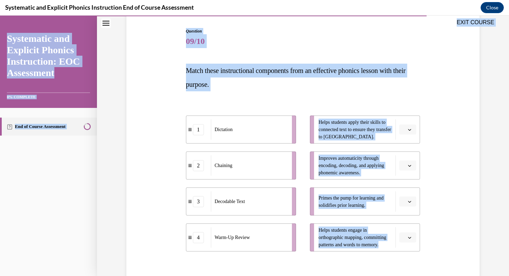
drag, startPoint x: 181, startPoint y: 30, endPoint x: 346, endPoint y: 270, distance: 291.8
click at [346, 270] on div "EXIT COURSE Systematic and Explicit Phonics Instruction: EOC Assessment 0% COMP…" at bounding box center [254, 146] width 509 height 261
click at [346, 270] on div "Question 09/10 Match these instructional components from an effective phonics l…" at bounding box center [303, 182] width 234 height 309
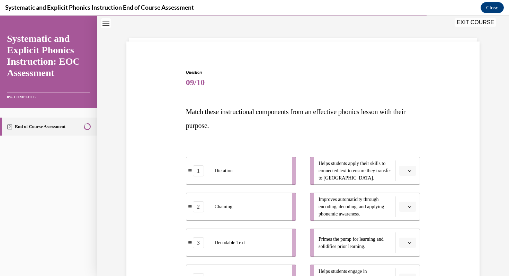
scroll to position [22, 0]
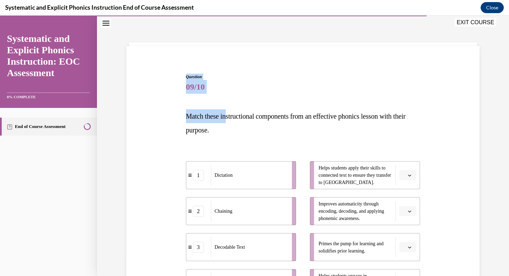
drag, startPoint x: 186, startPoint y: 75, endPoint x: 229, endPoint y: 120, distance: 62.4
click at [229, 120] on div "Question 09/10 Match these instructional components from an effective phonics l…" at bounding box center [303, 228] width 234 height 309
click at [235, 130] on p "Match these instructional components from an effective phonics lesson with thei…" at bounding box center [303, 123] width 234 height 28
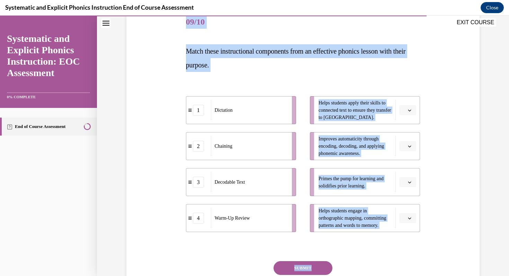
scroll to position [96, 0]
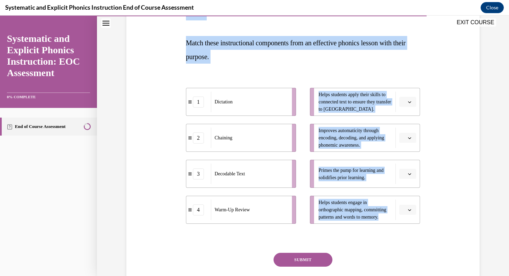
drag, startPoint x: 186, startPoint y: 68, endPoint x: 386, endPoint y: 218, distance: 250.2
click at [386, 218] on div "Question 09/10 Match these instructional components from an effective phonics l…" at bounding box center [303, 154] width 234 height 309
copy div "Question 09/10 Match these instructional components from an effective phonics l…"
click at [400, 70] on div "Question 09/10 Match these instructional components from an effective phonics l…" at bounding box center [303, 154] width 234 height 309
drag, startPoint x: 181, startPoint y: 43, endPoint x: 414, endPoint y: 219, distance: 292.2
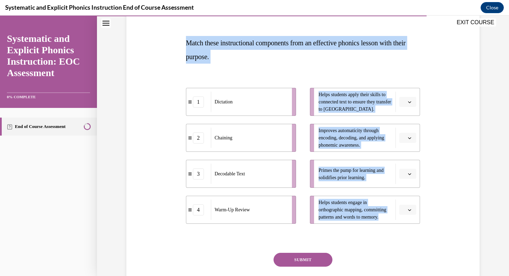
click at [414, 219] on div "Question 09/10 Match these instructional components from an effective phonics l…" at bounding box center [303, 145] width 356 height 330
copy div "Match these instructional components from an effective phonics lesson with thei…"
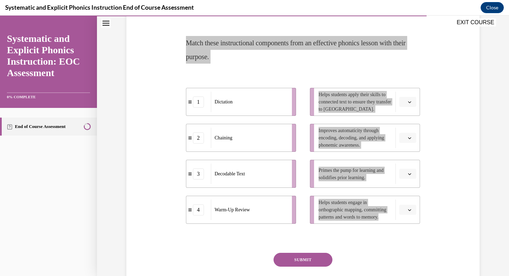
scroll to position [143, 0]
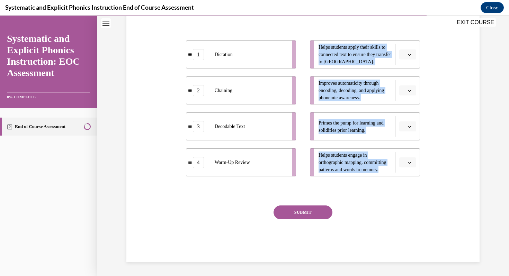
click at [373, 193] on div at bounding box center [303, 191] width 234 height 8
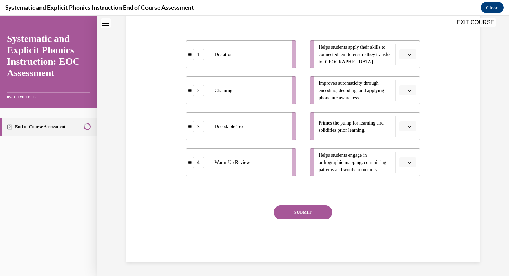
click at [408, 50] on button "button" at bounding box center [407, 54] width 17 height 10
click at [409, 111] on div "3" at bounding box center [406, 112] width 17 height 14
click at [408, 93] on button "button" at bounding box center [407, 90] width 17 height 10
click at [429, 88] on div "Question 09/10 Match these instructional components from an effective phonics l…" at bounding box center [303, 97] width 356 height 330
click at [410, 89] on icon "button" at bounding box center [409, 90] width 3 height 3
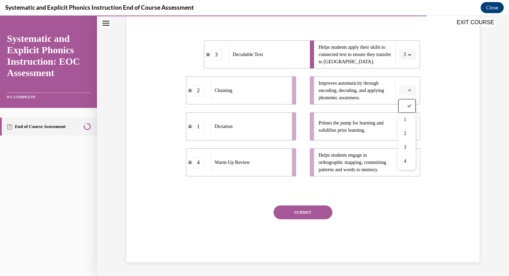
click at [431, 170] on div "Question 09/10 Match these instructional components from an effective phonics l…" at bounding box center [303, 97] width 356 height 330
click at [409, 89] on icon "button" at bounding box center [409, 90] width 3 height 3
click at [410, 134] on div "2" at bounding box center [406, 134] width 17 height 14
click at [405, 161] on span "Please select an option" at bounding box center [404, 162] width 2 height 7
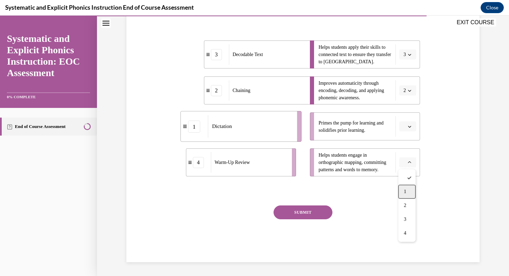
click at [407, 194] on div "1" at bounding box center [406, 192] width 17 height 14
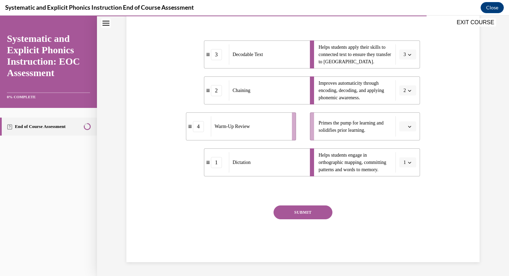
click at [411, 123] on button "button" at bounding box center [407, 126] width 17 height 10
click at [411, 192] on div "4" at bounding box center [406, 197] width 17 height 14
click at [308, 214] on button "SUBMIT" at bounding box center [302, 213] width 59 height 14
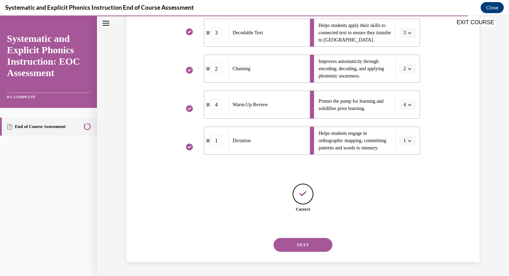
scroll to position [155, 0]
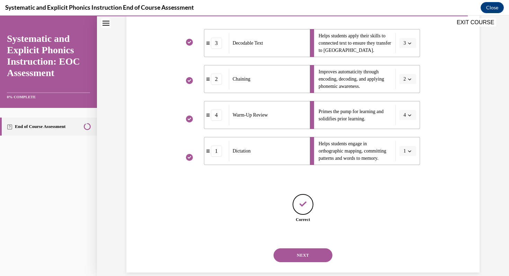
click at [306, 252] on button "NEXT" at bounding box center [302, 255] width 59 height 14
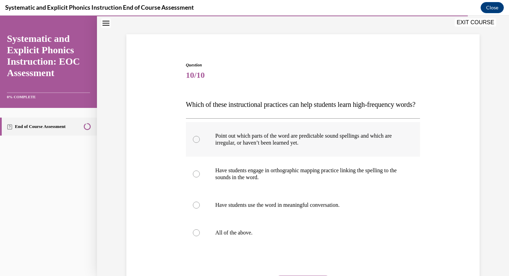
scroll to position [36, 0]
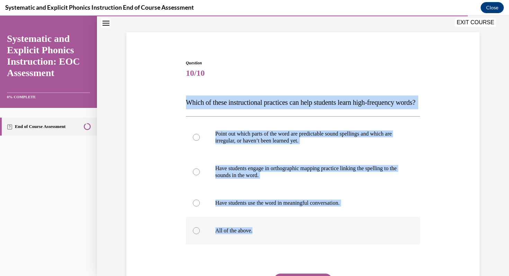
drag, startPoint x: 183, startPoint y: 101, endPoint x: 257, endPoint y: 247, distance: 164.1
click at [257, 247] on div "Question 10/10 Which of these instructional practices can help students learn h…" at bounding box center [303, 184] width 356 height 291
click at [239, 234] on p "All of the above." at bounding box center [309, 230] width 188 height 7
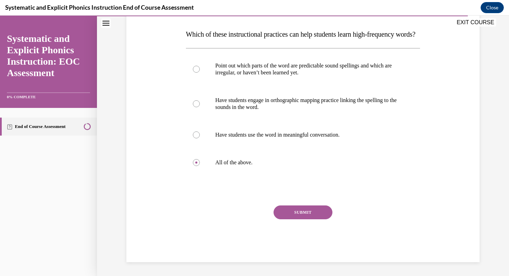
click at [300, 214] on button "SUBMIT" at bounding box center [302, 213] width 59 height 14
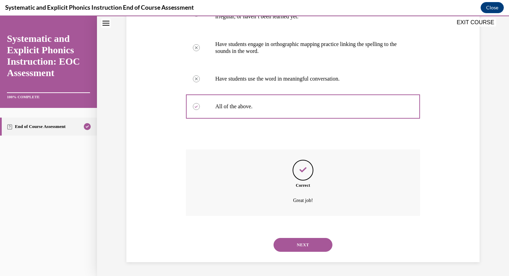
scroll to position [174, 0]
click at [306, 243] on button "NEXT" at bounding box center [302, 245] width 59 height 14
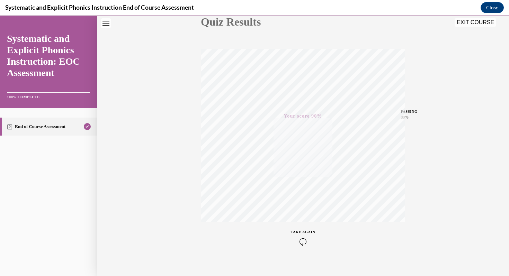
scroll to position [94, 0]
click at [462, 25] on button "EXIT COURSE" at bounding box center [475, 22] width 42 height 8
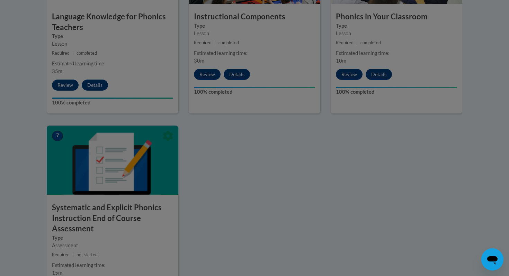
scroll to position [483, 0]
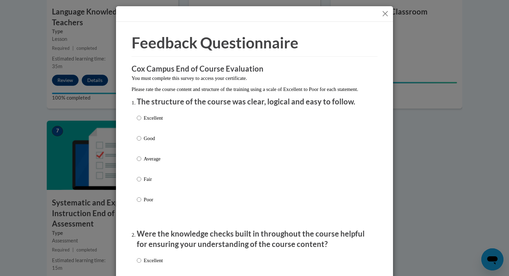
click at [152, 152] on label "Good" at bounding box center [150, 144] width 26 height 19
click at [141, 142] on input "Good" at bounding box center [139, 139] width 4 height 8
radio input "true"
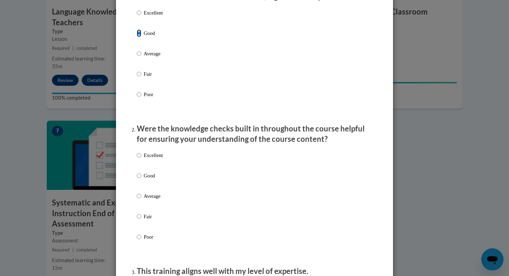
scroll to position [119, 0]
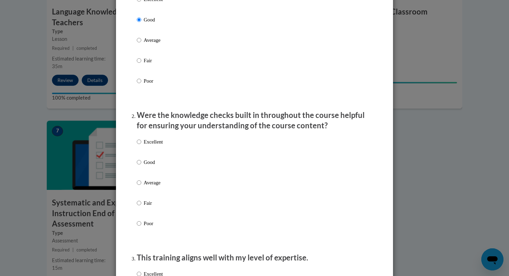
click at [150, 166] on p "Good" at bounding box center [153, 163] width 19 height 8
click at [141, 166] on input "Good" at bounding box center [139, 163] width 4 height 8
radio input "true"
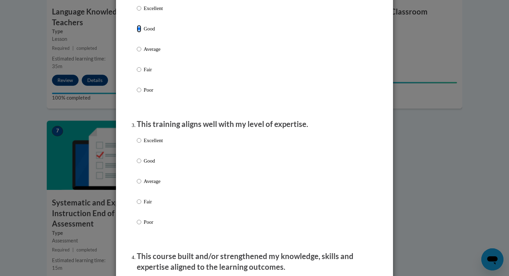
scroll to position [259, 0]
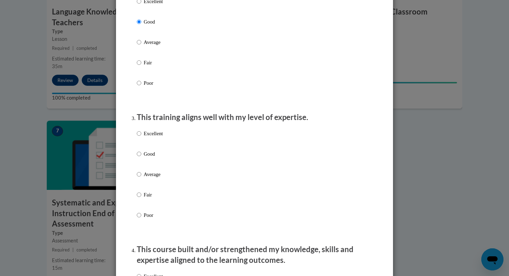
click at [150, 158] on p "Good" at bounding box center [153, 154] width 19 height 8
click at [141, 158] on input "Good" at bounding box center [139, 154] width 4 height 8
radio input "true"
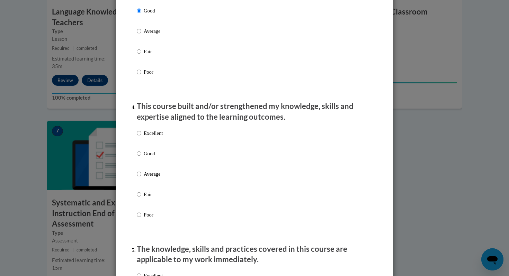
click at [151, 169] on label "Good" at bounding box center [150, 159] width 26 height 19
click at [141, 157] on input "Good" at bounding box center [139, 154] width 4 height 8
radio input "true"
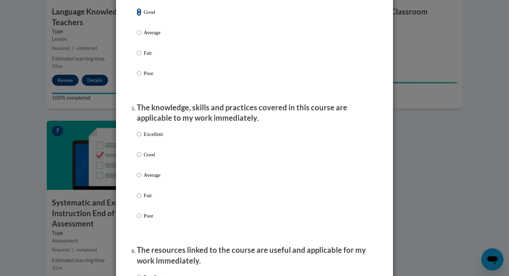
scroll to position [558, 0]
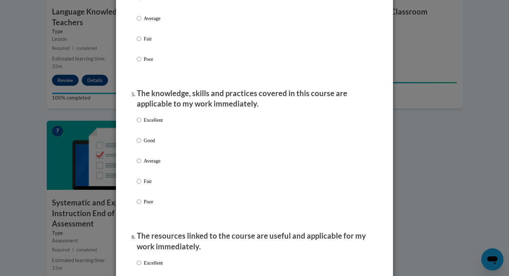
click at [147, 144] on p "Good" at bounding box center [153, 141] width 19 height 8
click at [141, 144] on input "Good" at bounding box center [139, 141] width 4 height 8
radio input "true"
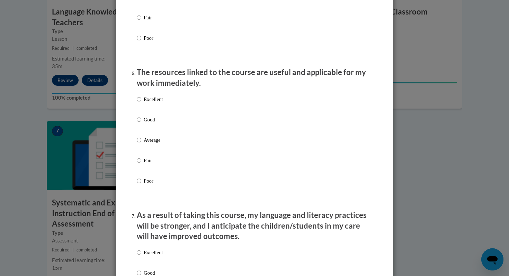
scroll to position [733, 0]
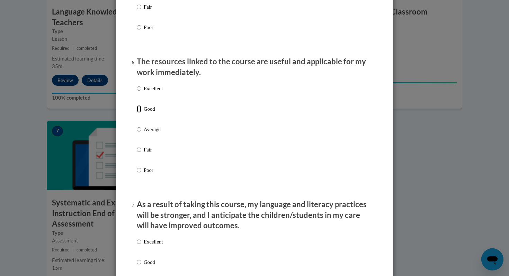
click at [141, 113] on input "Good" at bounding box center [139, 109] width 4 height 8
radio input "true"
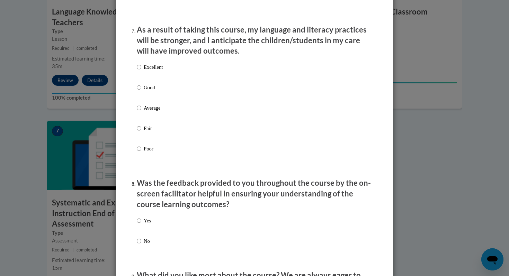
click at [147, 91] on p "Good" at bounding box center [153, 88] width 19 height 8
click at [141, 91] on input "Good" at bounding box center [139, 88] width 4 height 8
radio input "true"
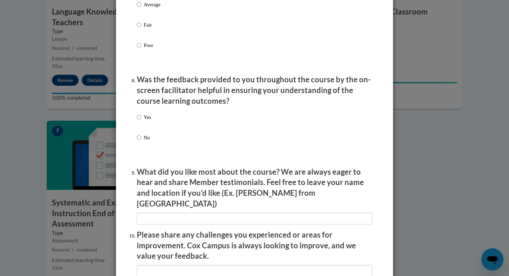
scroll to position [1012, 0]
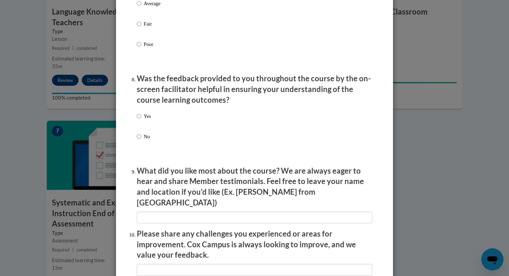
click at [144, 120] on p "Yes" at bounding box center [147, 116] width 7 height 8
click at [141, 120] on input "Yes" at bounding box center [139, 116] width 4 height 8
radio input "true"
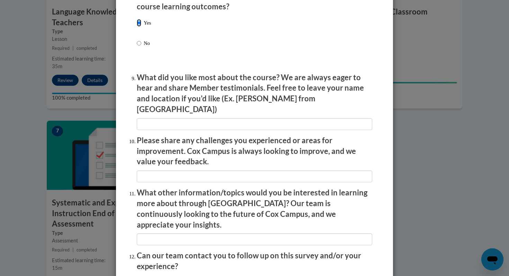
scroll to position [1109, 0]
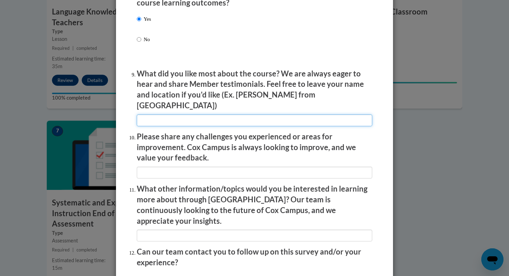
click at [157, 121] on input "textbox" at bounding box center [254, 121] width 235 height 12
type input "Very organized"
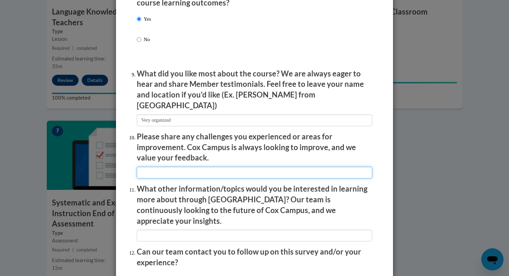
click at [178, 167] on input "textbox" at bounding box center [254, 173] width 235 height 12
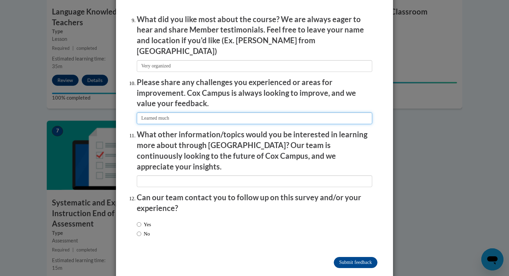
type input "Learned much"
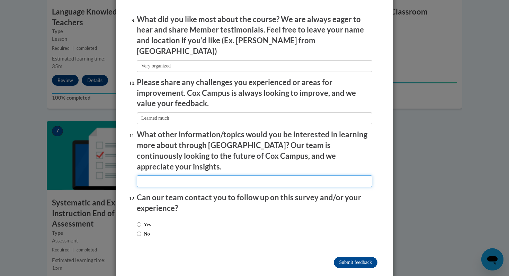
click at [158, 175] on input "textbox" at bounding box center [254, 181] width 235 height 12
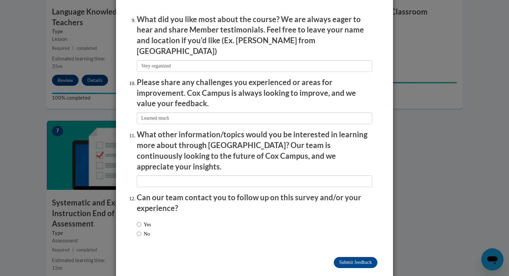
click at [147, 230] on label "No" at bounding box center [143, 234] width 13 height 8
click at [141, 230] on input "No" at bounding box center [139, 234] width 4 height 8
radio input "true"
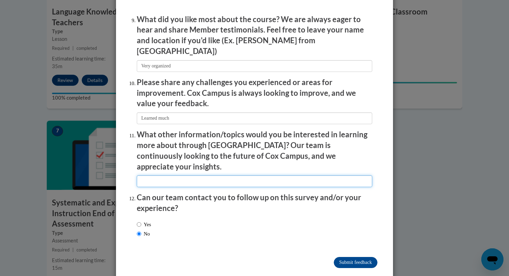
click at [149, 175] on input "textbox" at bounding box center [254, 181] width 235 height 12
type input "nothing"
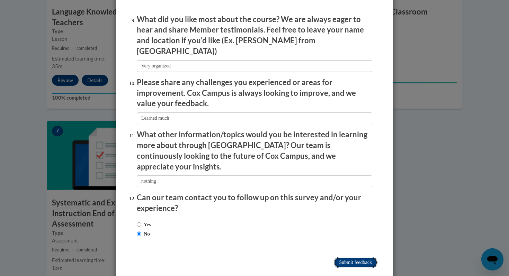
click at [343, 257] on input "Submit feedback" at bounding box center [356, 262] width 44 height 11
click at [358, 257] on input "Submitting" at bounding box center [356, 262] width 44 height 11
click at [354, 257] on input "Submitting" at bounding box center [356, 262] width 44 height 11
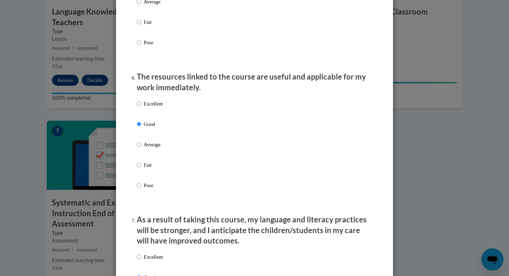
scroll to position [608, 0]
